Goal: Transaction & Acquisition: Subscribe to service/newsletter

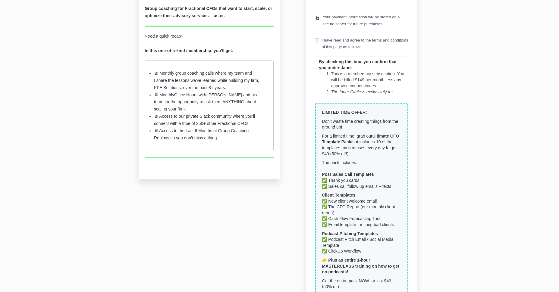
scroll to position [169, 0]
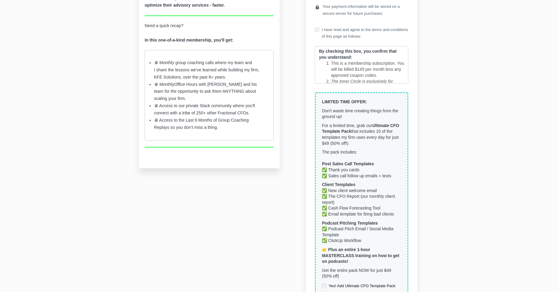
drag, startPoint x: 339, startPoint y: 114, endPoint x: 367, endPoint y: 144, distance: 41.1
click at [367, 144] on div "LIMITED TIME OFFER: Don't waste time creating things from the ground up! For a …" at bounding box center [361, 194] width 93 height 204
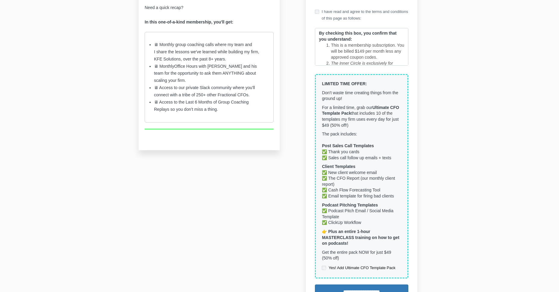
scroll to position [188, 0]
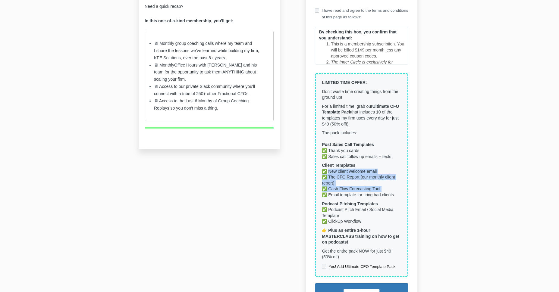
drag, startPoint x: 330, startPoint y: 171, endPoint x: 372, endPoint y: 198, distance: 50.2
click at [372, 198] on div "LIMITED TIME OFFER: Don't waste time creating things from the ground up! For a …" at bounding box center [361, 175] width 93 height 204
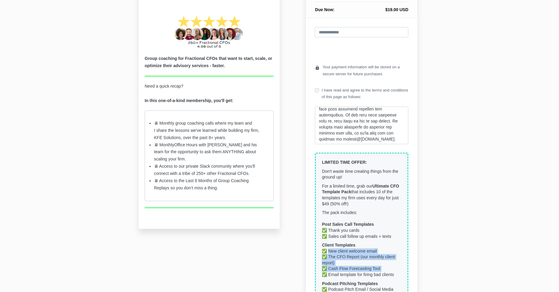
scroll to position [101, 0]
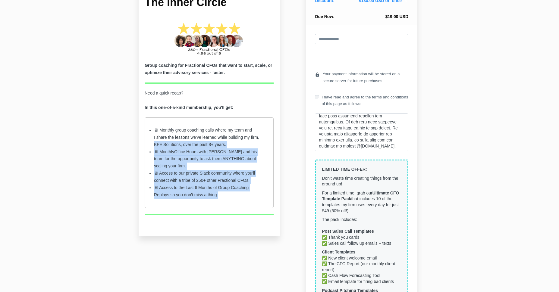
drag, startPoint x: 223, startPoint y: 198, endPoint x: 153, endPoint y: 145, distance: 88.2
click at [153, 144] on ul "🖥 Monthly group coaching calls where my team and I share the lessons we've lear…" at bounding box center [209, 162] width 129 height 91
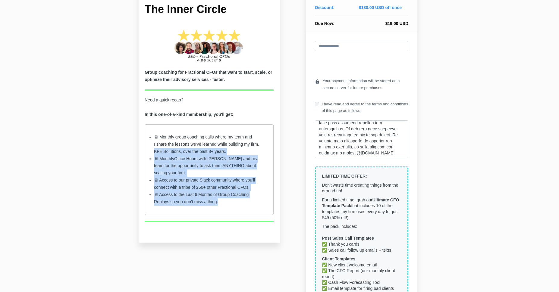
scroll to position [92, 0]
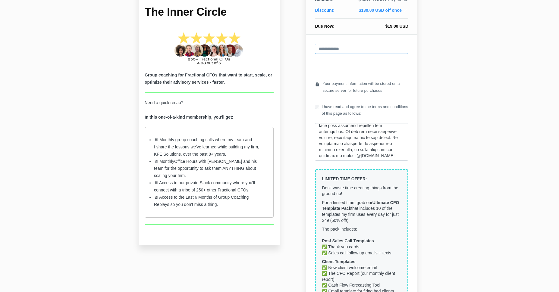
click at [356, 49] on input "email" at bounding box center [361, 49] width 93 height 10
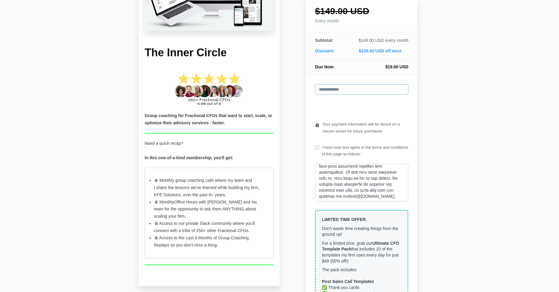
scroll to position [29, 0]
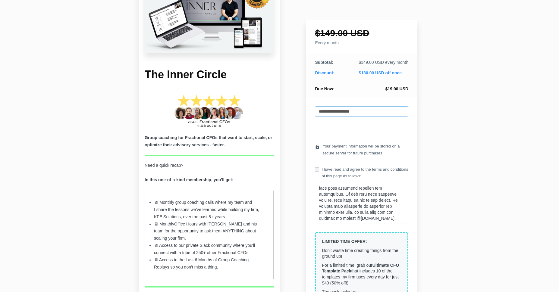
type input "**********"
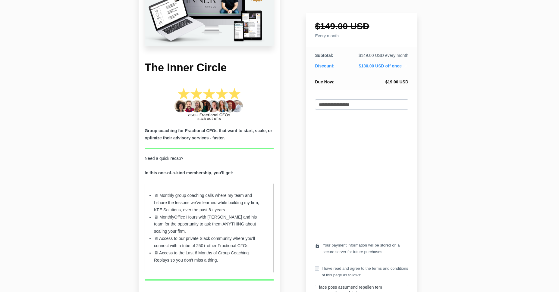
scroll to position [39, 0]
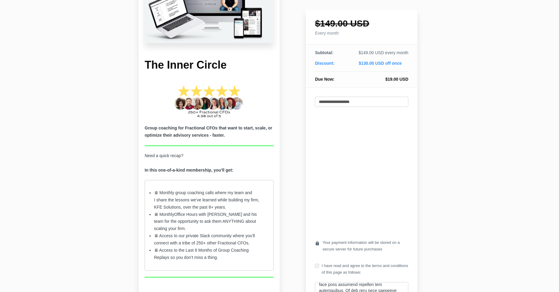
click at [338, 265] on label "I have read and agree to the terms and conditions of this page as follows:" at bounding box center [361, 269] width 93 height 13
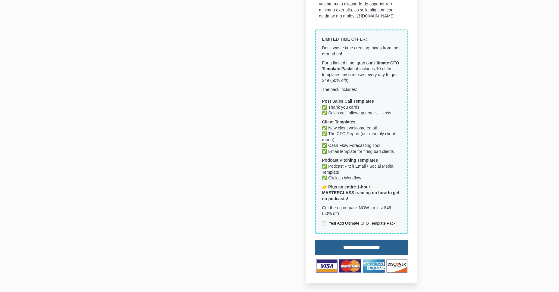
scroll to position [394, 0]
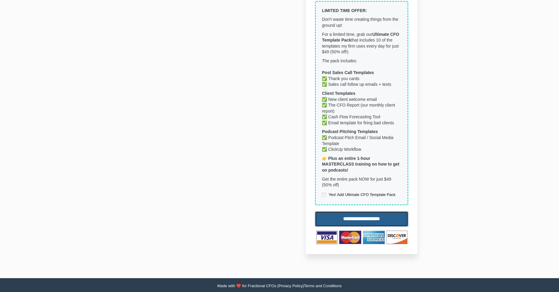
click at [361, 217] on input "**********" at bounding box center [361, 218] width 93 height 15
type input "**********"
